Goal: Task Accomplishment & Management: Manage account settings

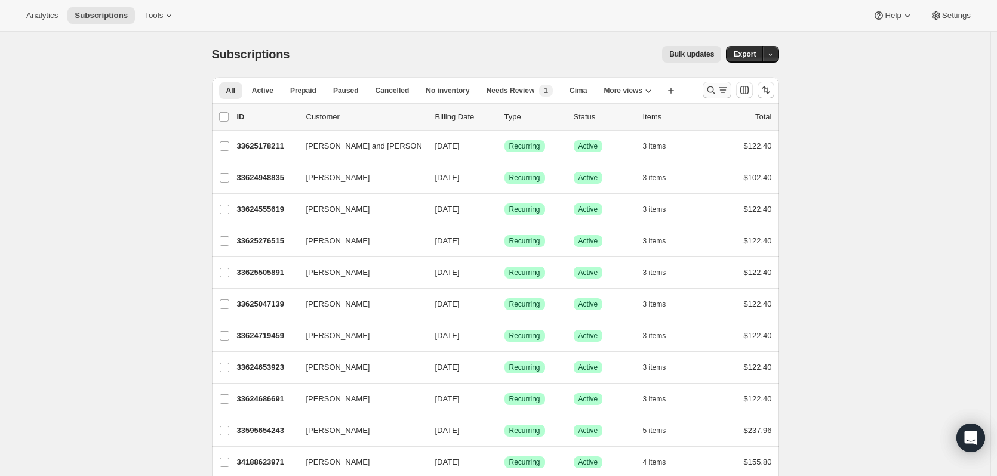
click at [710, 85] on icon "Search and filter results" at bounding box center [711, 90] width 12 height 12
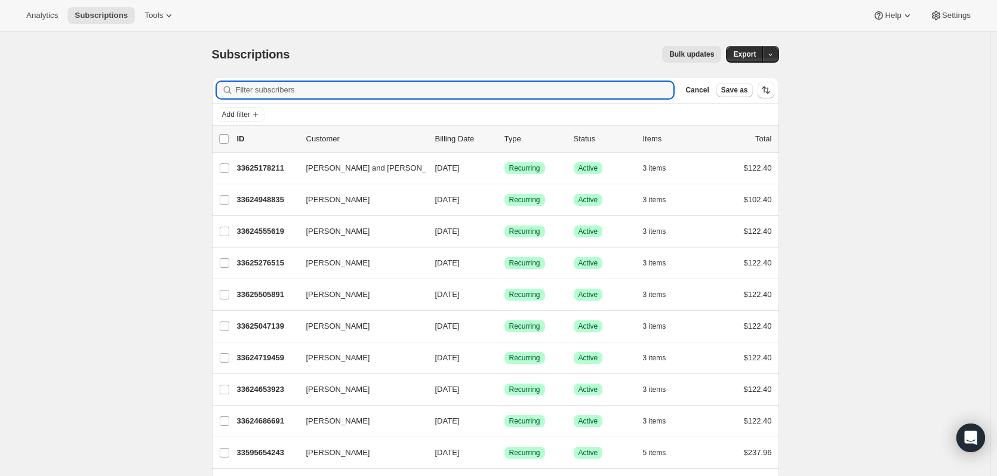
paste input "[PERSON_NAME]"
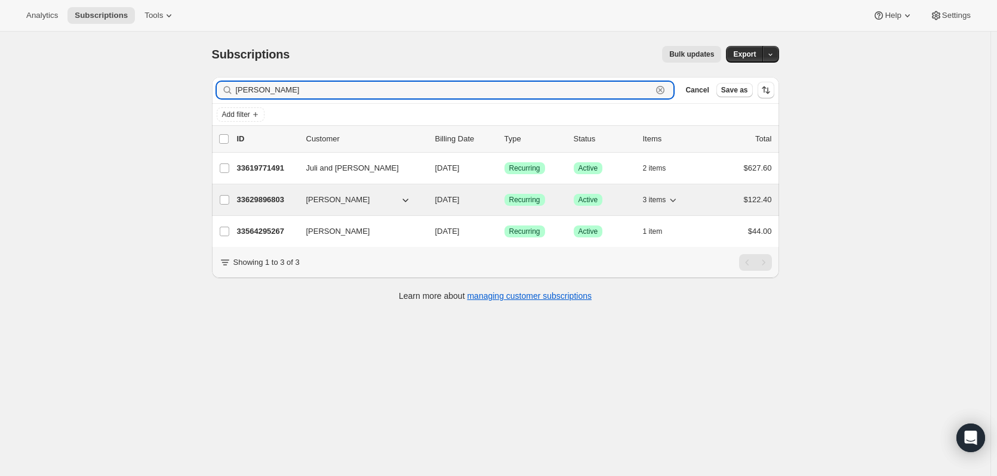
type input "[PERSON_NAME]"
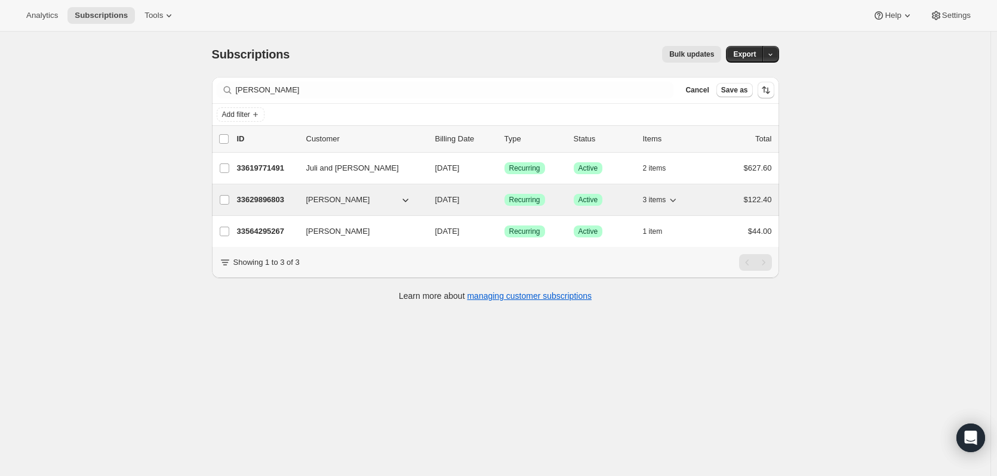
drag, startPoint x: 263, startPoint y: 195, endPoint x: 254, endPoint y: 201, distance: 10.4
click at [254, 201] on p "33629896803" at bounding box center [267, 200] width 60 height 12
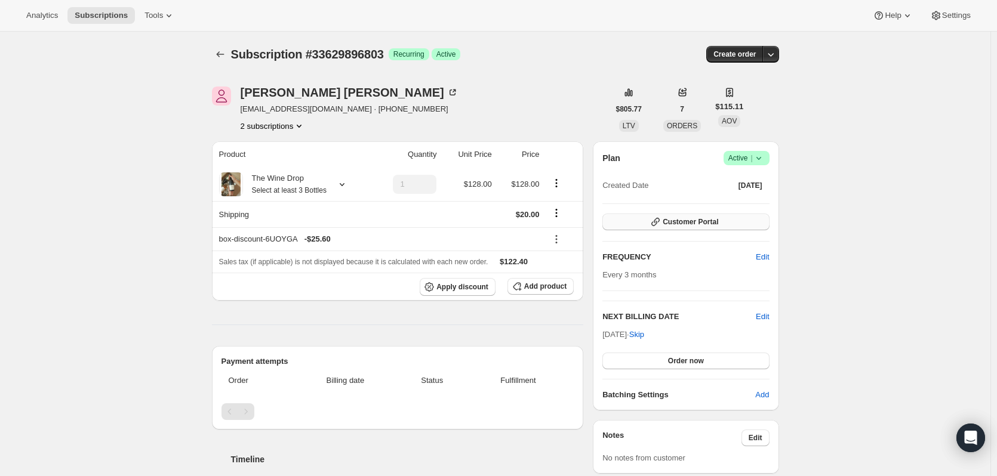
drag, startPoint x: 670, startPoint y: 212, endPoint x: 671, endPoint y: 223, distance: 10.8
click at [671, 220] on div "Plan Success Active | Created Date [DATE] Customer Portal FREQUENCY Edit Every …" at bounding box center [685, 276] width 167 height 250
click at [671, 223] on span "Customer Portal" at bounding box center [691, 222] width 56 height 10
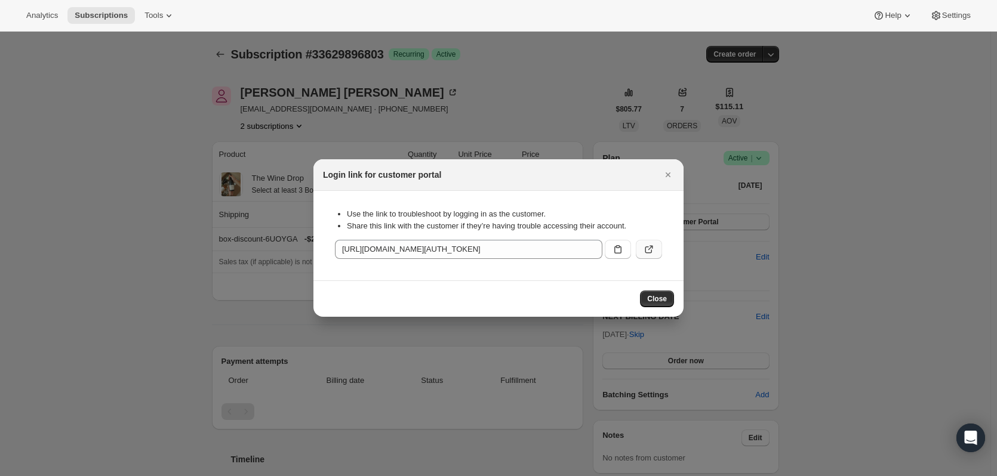
click at [655, 248] on button ":rc8:" at bounding box center [649, 249] width 26 height 19
click at [656, 295] on span "Close" at bounding box center [657, 299] width 20 height 10
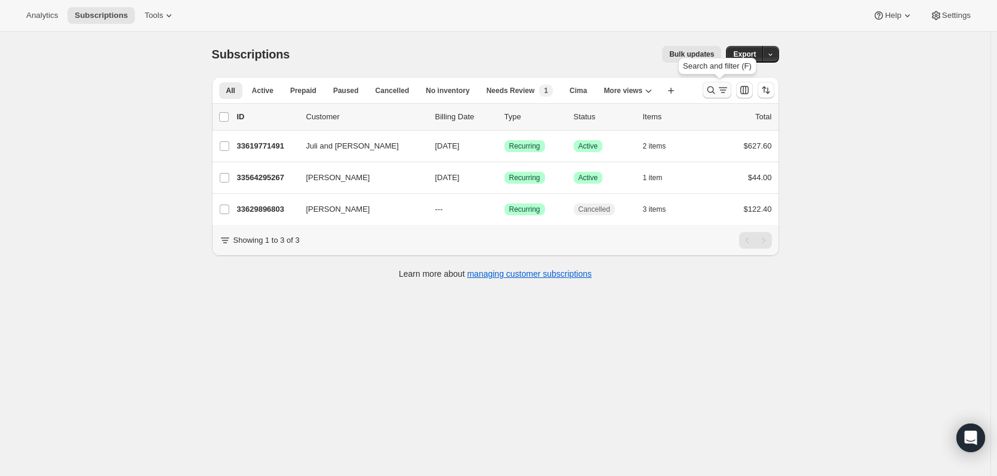
click at [712, 93] on icon "Search and filter results" at bounding box center [711, 91] width 8 height 8
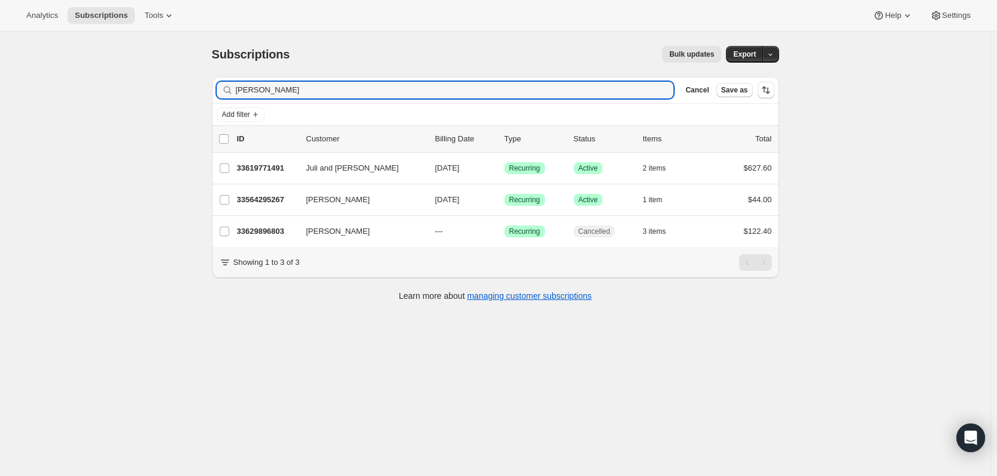
drag, startPoint x: 390, startPoint y: 93, endPoint x: 107, endPoint y: 81, distance: 283.2
click at [107, 81] on div "Subscriptions. This page is ready Subscriptions Bulk updates More actions Bulk …" at bounding box center [495, 270] width 990 height 476
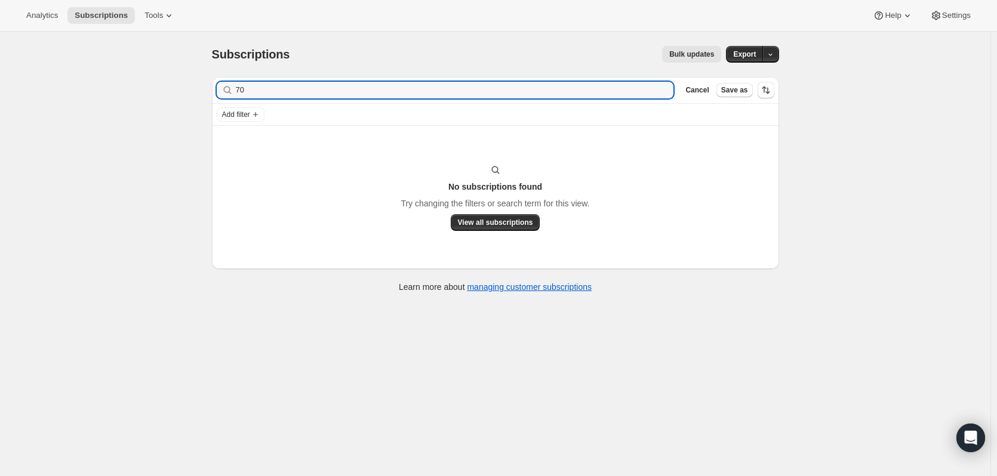
type input "7"
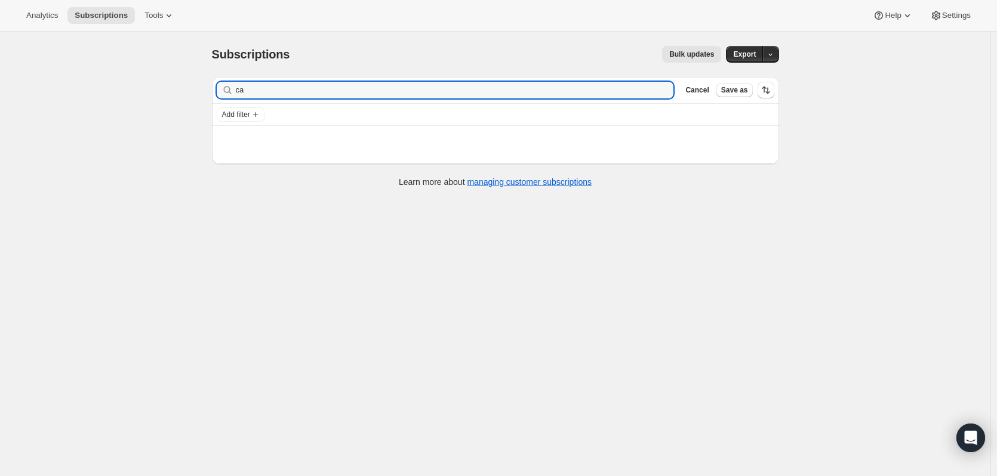
type input "c"
type input "s"
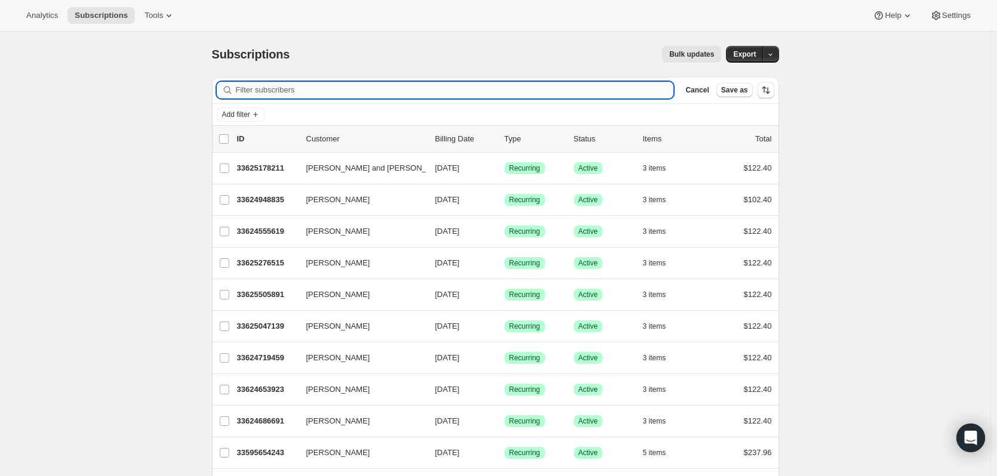
click at [618, 90] on input "Filter subscribers" at bounding box center [455, 90] width 438 height 17
paste input "[PERSON_NAME]"
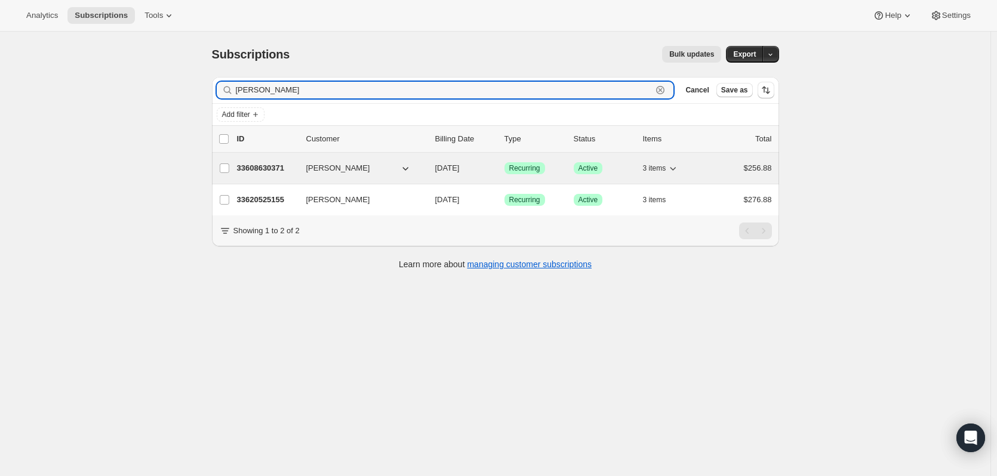
type input "[PERSON_NAME]"
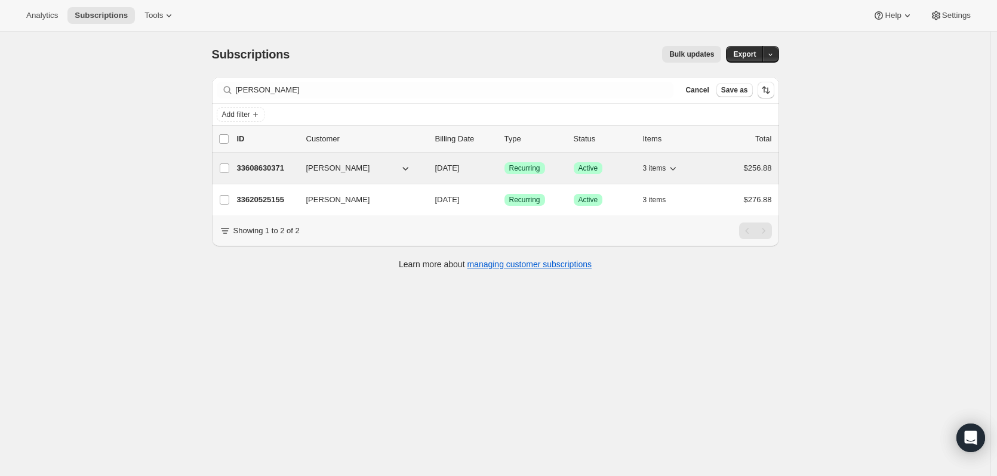
click at [272, 165] on p "33608630371" at bounding box center [267, 168] width 60 height 12
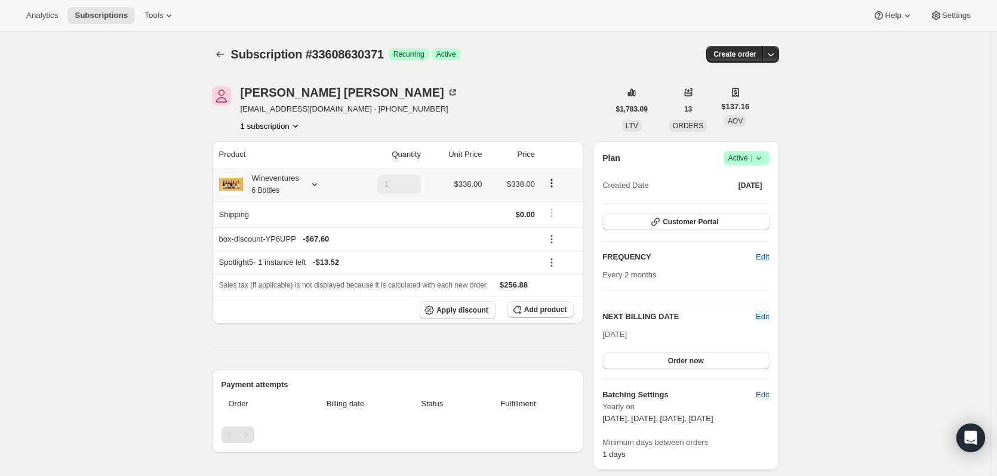
click at [315, 190] on div at bounding box center [312, 184] width 17 height 12
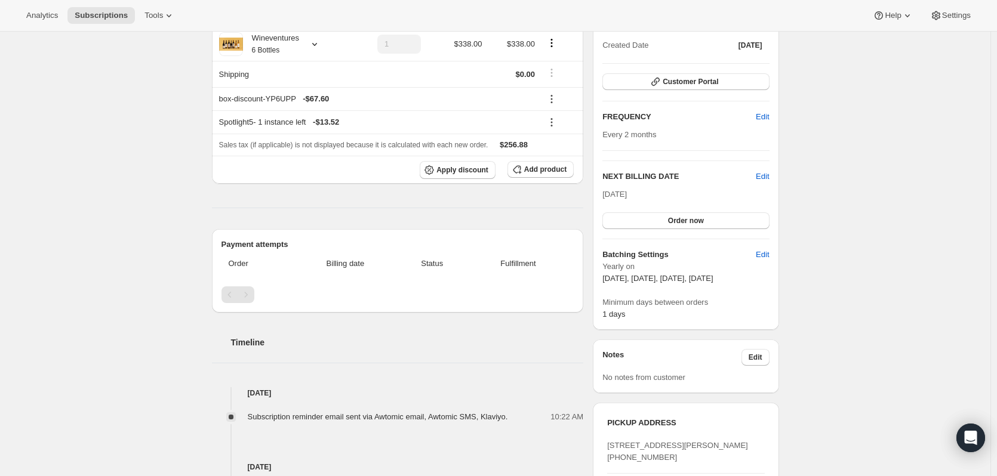
scroll to position [103, 0]
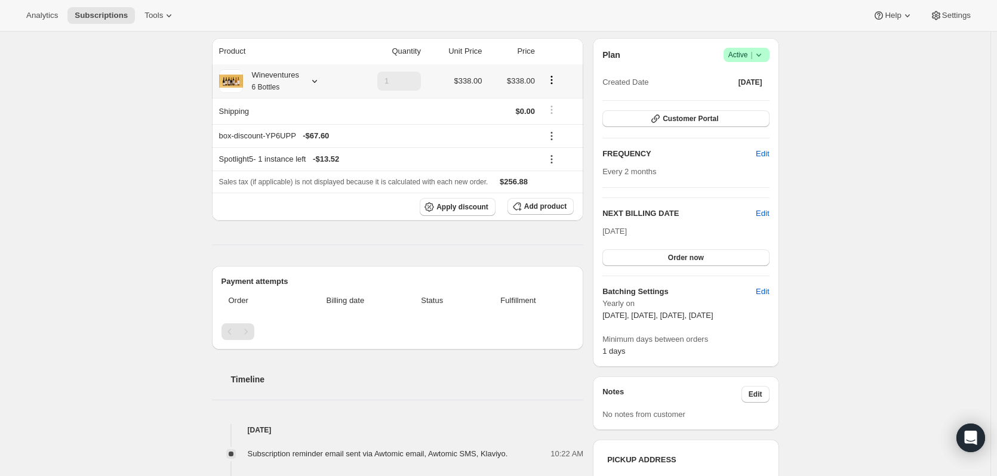
click at [318, 81] on icon at bounding box center [315, 81] width 12 height 12
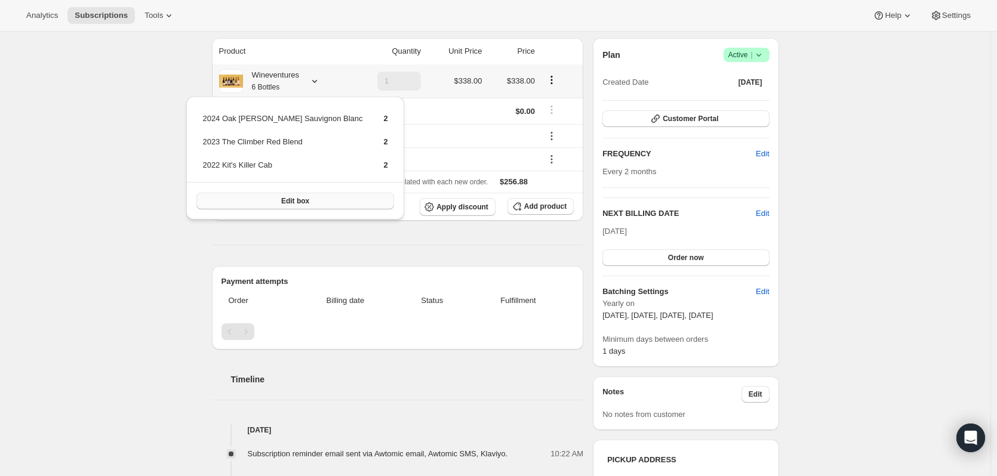
click at [316, 201] on button "Edit box" at bounding box center [294, 201] width 197 height 17
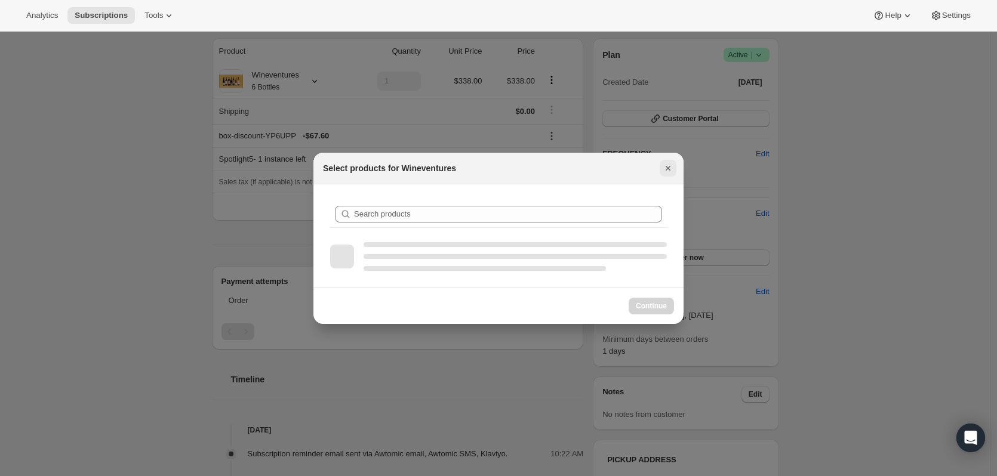
click at [668, 167] on icon "Close" at bounding box center [667, 168] width 5 height 5
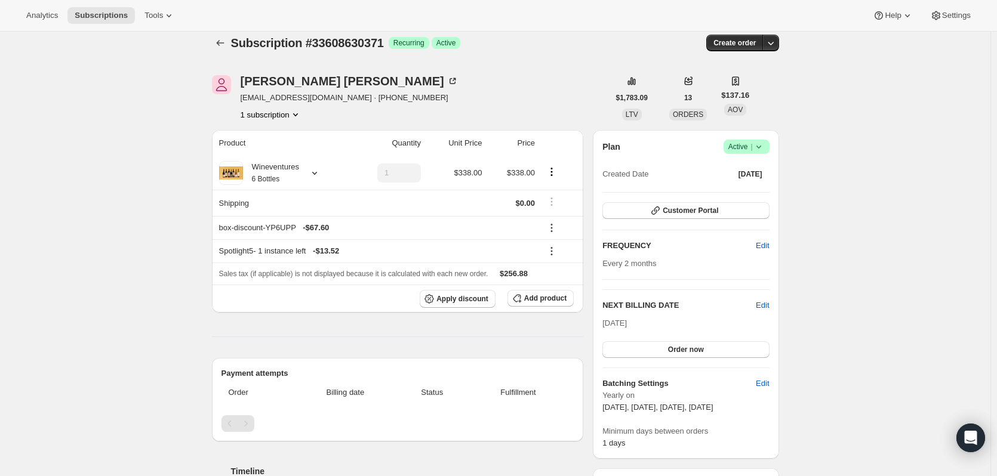
scroll to position [0, 0]
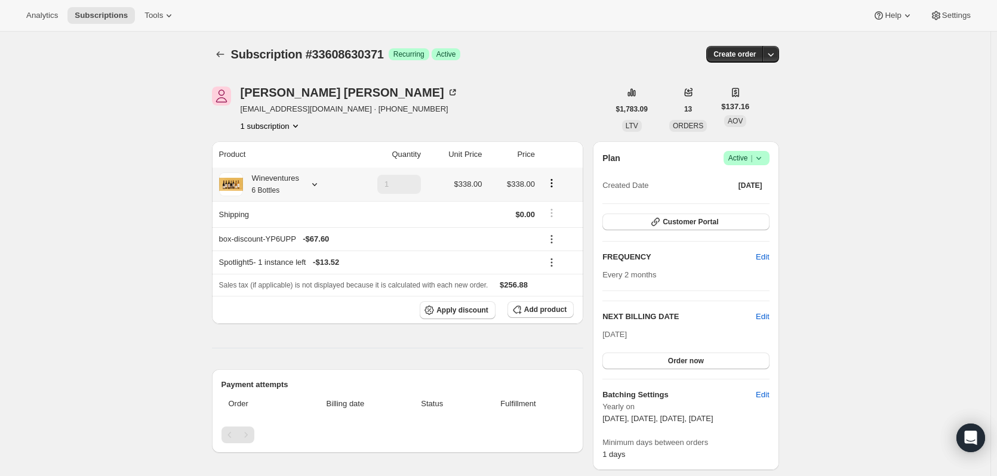
click at [321, 186] on icon at bounding box center [315, 184] width 12 height 12
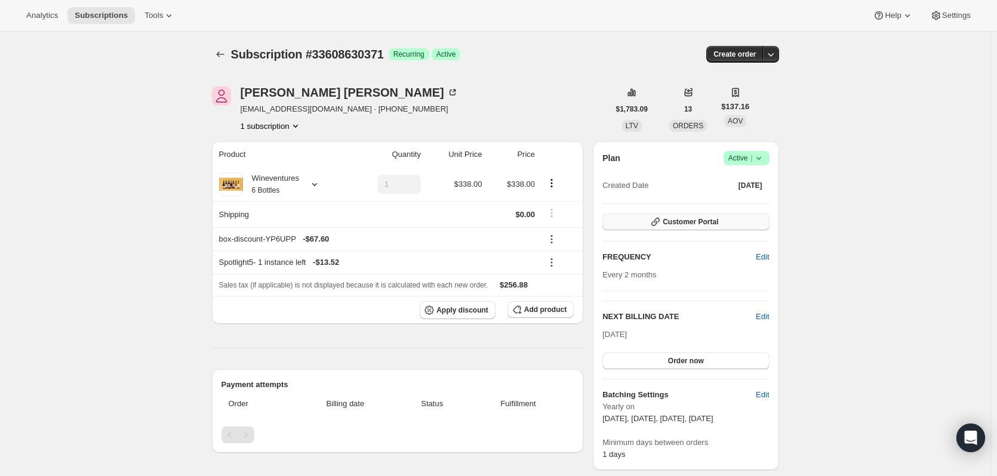
click at [697, 223] on span "Customer Portal" at bounding box center [691, 222] width 56 height 10
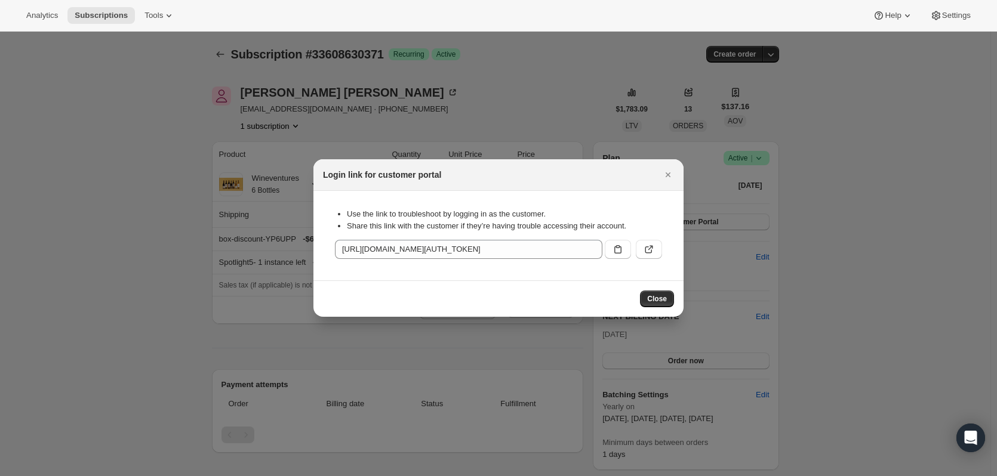
drag, startPoint x: 676, startPoint y: 177, endPoint x: 670, endPoint y: 175, distance: 6.1
click at [676, 177] on button "Close" at bounding box center [668, 175] width 17 height 17
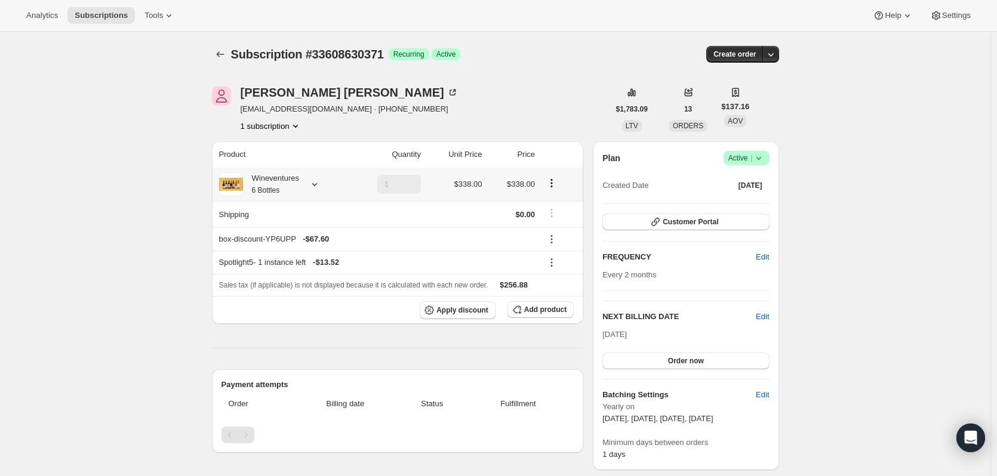
click at [319, 186] on icon at bounding box center [315, 184] width 12 height 12
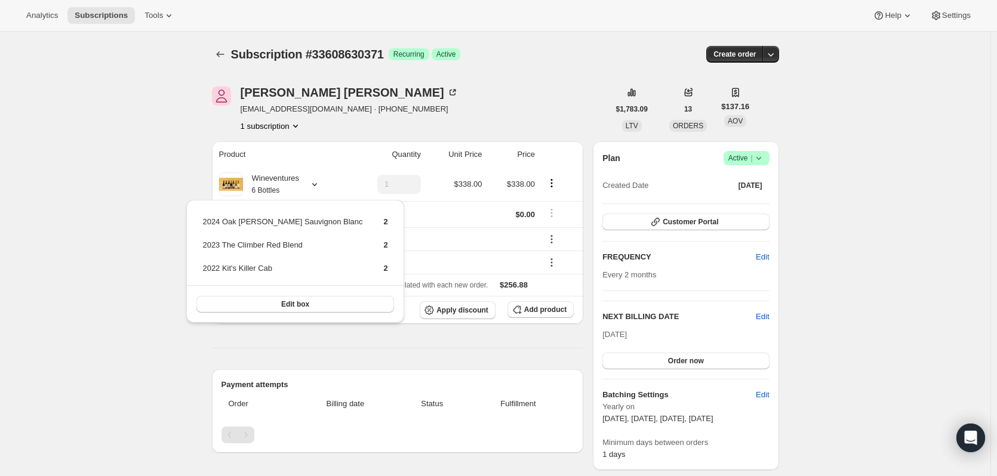
drag, startPoint x: 84, startPoint y: 209, endPoint x: 80, endPoint y: 201, distance: 9.1
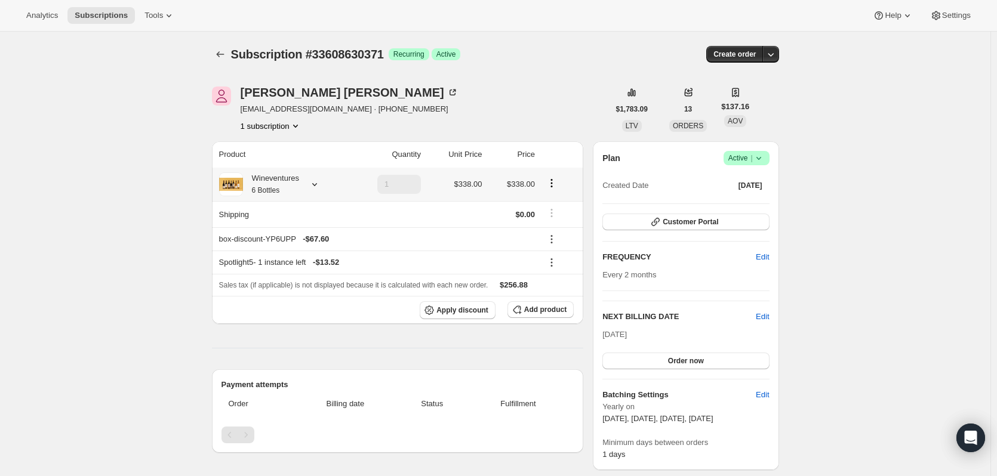
drag, startPoint x: 329, startPoint y: 188, endPoint x: 319, endPoint y: 186, distance: 10.3
click at [328, 188] on div "Wineventures 6 Bottles" at bounding box center [282, 184] width 126 height 24
click at [318, 186] on icon at bounding box center [315, 184] width 12 height 12
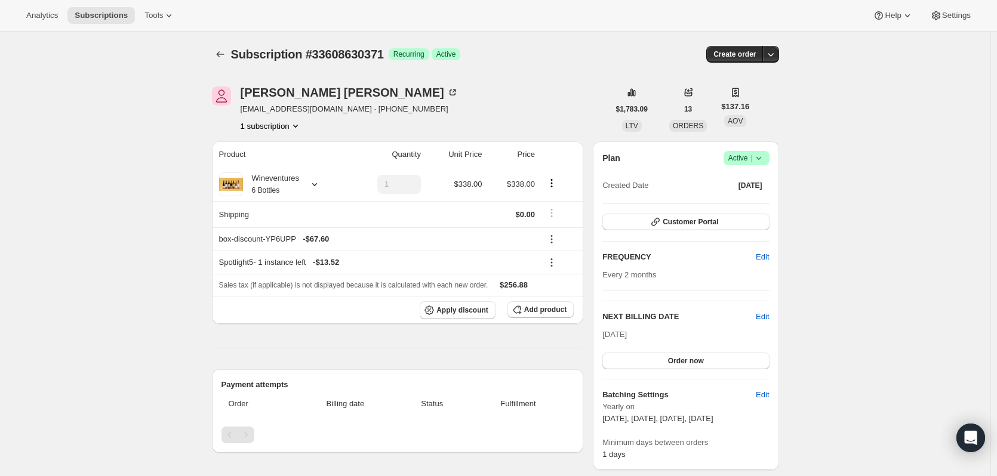
drag, startPoint x: 855, startPoint y: 270, endPoint x: 848, endPoint y: 269, distance: 7.2
click at [321, 187] on icon at bounding box center [315, 184] width 12 height 12
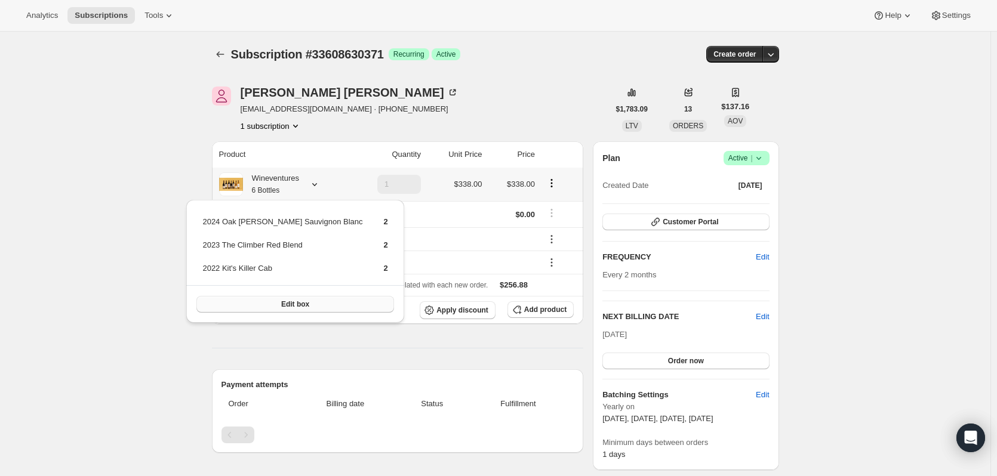
click at [257, 306] on button "Edit box" at bounding box center [294, 304] width 197 height 17
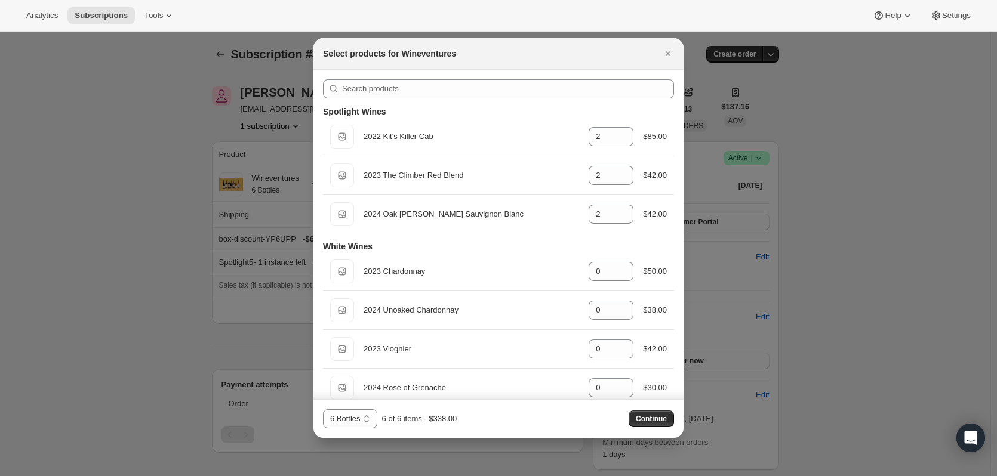
click at [874, 195] on div at bounding box center [498, 238] width 997 height 476
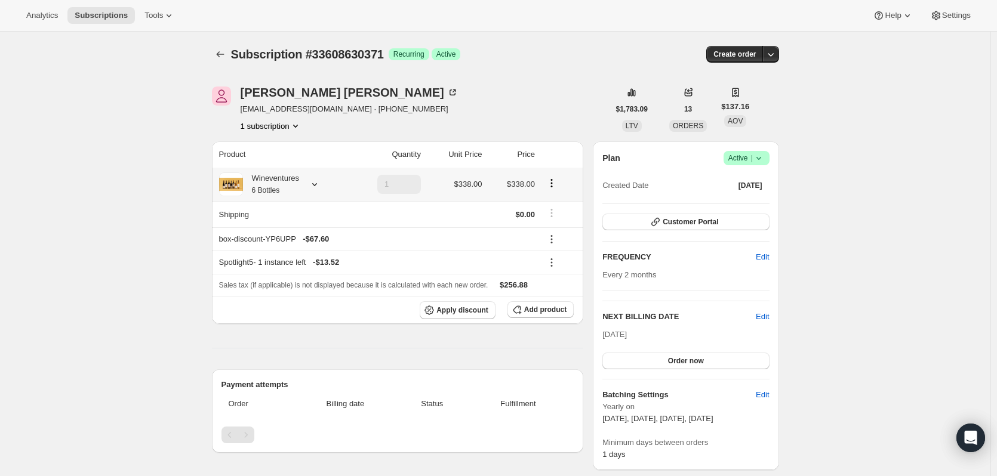
click at [321, 183] on icon at bounding box center [315, 184] width 12 height 12
